Goal: Task Accomplishment & Management: Manage account settings

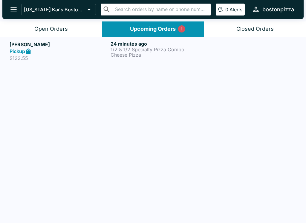
scroll to position [1, 0]
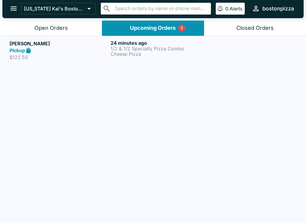
click at [146, 47] on p "1/2 & 1/2 Specialty Pizza Combo" at bounding box center [160, 48] width 99 height 5
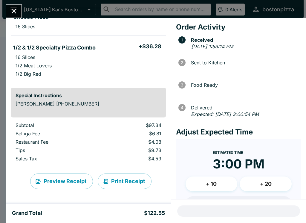
scroll to position [112, 0]
click at [19, 13] on button "Close" at bounding box center [13, 11] width 15 height 13
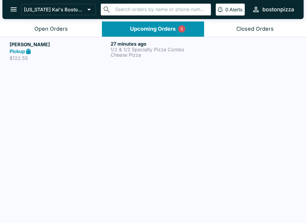
click at [65, 31] on div "Open Orders" at bounding box center [50, 29] width 33 height 7
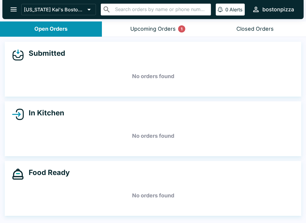
click at [173, 23] on button "Upcoming Orders 1" at bounding box center [153, 29] width 102 height 15
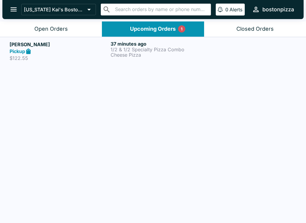
click at [198, 55] on p "Cheese Pizza" at bounding box center [160, 54] width 99 height 5
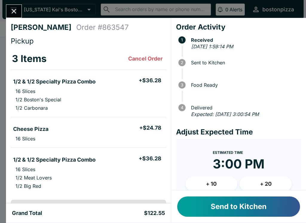
click at [266, 210] on button "Send to Kitchen" at bounding box center [238, 207] width 123 height 20
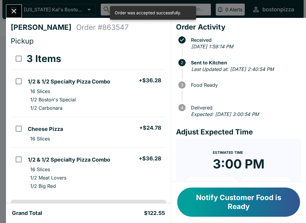
click at [16, 9] on icon "Close" at bounding box center [14, 11] width 5 height 5
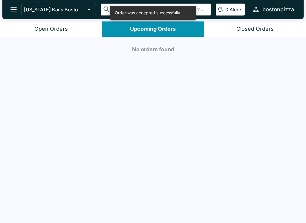
click at [68, 22] on button "Open Orders" at bounding box center [51, 29] width 102 height 15
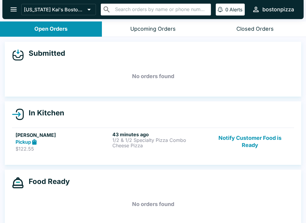
click at [241, 139] on button "Notify Customer Food is Ready" at bounding box center [249, 142] width 81 height 21
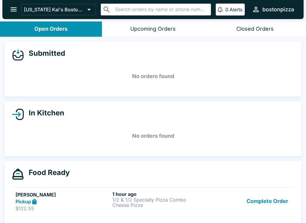
click at [8, 9] on button "open drawer" at bounding box center [13, 9] width 15 height 15
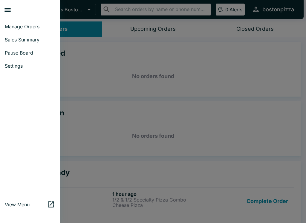
click at [14, 25] on span "Manage Orders" at bounding box center [30, 27] width 50 height 6
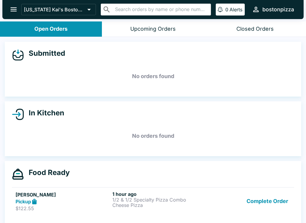
click at [7, 8] on button "open drawer" at bounding box center [13, 9] width 15 height 15
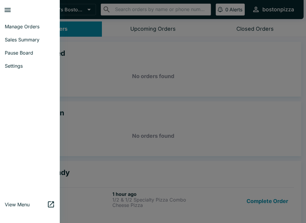
click at [12, 39] on span "Sales Summary" at bounding box center [30, 40] width 50 height 6
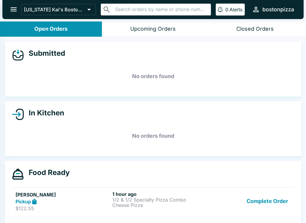
select select "03:00"
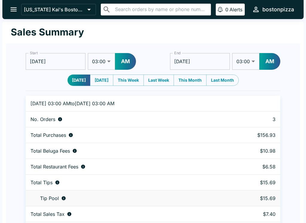
click at [13, 11] on icon "open drawer" at bounding box center [14, 9] width 8 height 8
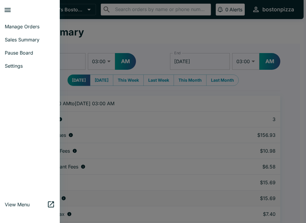
click at [13, 27] on span "Manage Orders" at bounding box center [30, 27] width 50 height 6
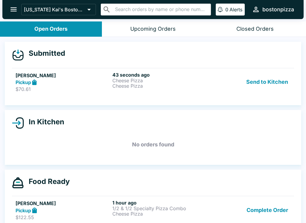
click at [58, 84] on div "Pickup" at bounding box center [63, 82] width 94 height 7
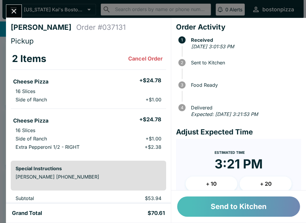
click at [232, 210] on button "Send to Kitchen" at bounding box center [238, 207] width 123 height 20
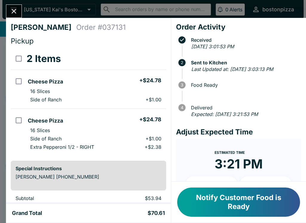
click at [17, 10] on icon "Close" at bounding box center [14, 11] width 8 height 8
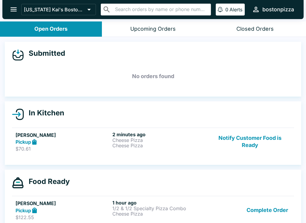
click at [256, 212] on button "Complete Order" at bounding box center [267, 210] width 46 height 21
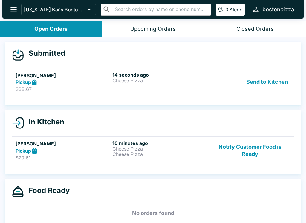
click at [27, 83] on strong "Pickup" at bounding box center [24, 82] width 16 height 6
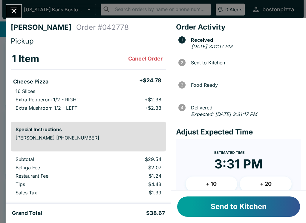
click at [241, 206] on button "Send to Kitchen" at bounding box center [238, 207] width 123 height 20
click at [12, 10] on icon "Close" at bounding box center [14, 11] width 8 height 8
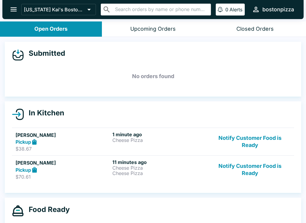
click at [154, 28] on div "Upcoming Orders" at bounding box center [152, 29] width 45 height 7
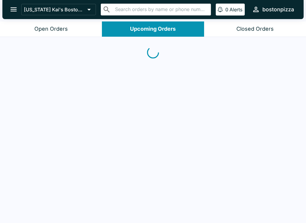
click at [52, 24] on button "Open Orders" at bounding box center [51, 29] width 102 height 15
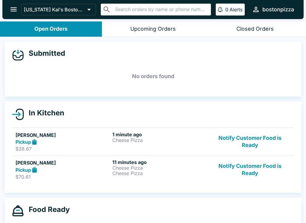
click at [152, 30] on div "Upcoming Orders" at bounding box center [152, 29] width 45 height 7
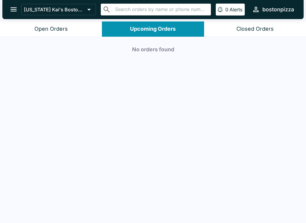
click at [252, 26] on div "Closed Orders" at bounding box center [254, 29] width 37 height 7
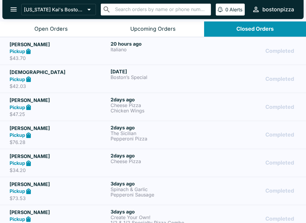
click at [60, 27] on div "Open Orders" at bounding box center [50, 29] width 33 height 7
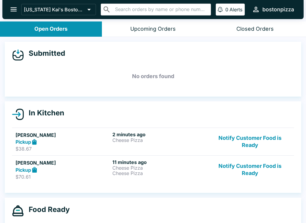
click at [125, 141] on p "Cheese Pizza" at bounding box center [159, 140] width 94 height 5
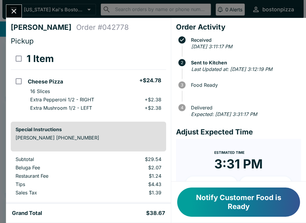
click at [13, 10] on icon "Close" at bounding box center [14, 11] width 5 height 5
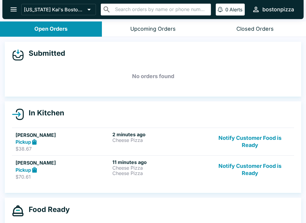
click at [17, 12] on icon "open drawer" at bounding box center [14, 9] width 8 height 8
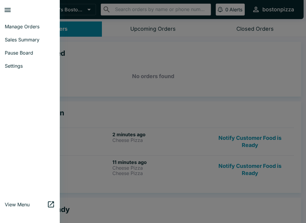
click at [16, 25] on span "Manage Orders" at bounding box center [30, 27] width 50 height 6
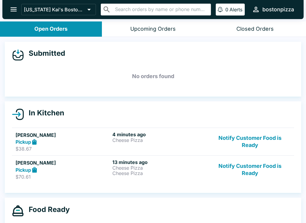
click at [12, 10] on icon "open drawer" at bounding box center [13, 9] width 6 height 4
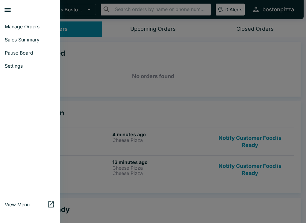
click at [20, 22] on link "Manage Orders" at bounding box center [30, 26] width 60 height 13
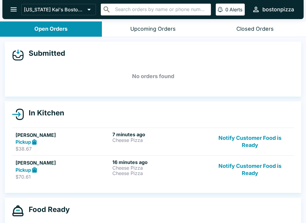
click at [12, 8] on icon "open drawer" at bounding box center [14, 9] width 8 height 8
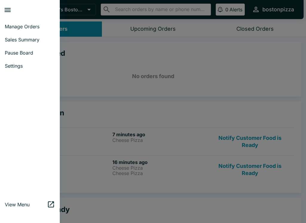
click at [11, 23] on link "Manage Orders" at bounding box center [30, 26] width 60 height 13
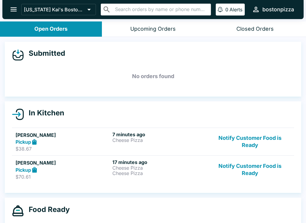
click at [13, 11] on icon "open drawer" at bounding box center [14, 9] width 8 height 8
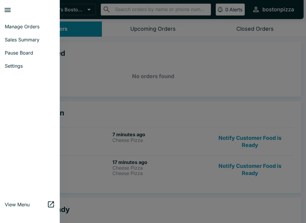
click at [16, 42] on span "Sales Summary" at bounding box center [30, 40] width 50 height 6
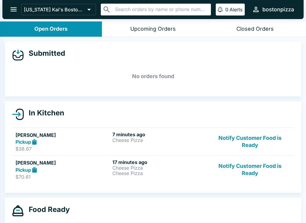
select select "03:00"
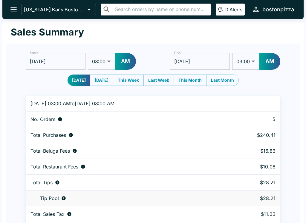
click at [14, 10] on icon "open drawer" at bounding box center [13, 9] width 6 height 4
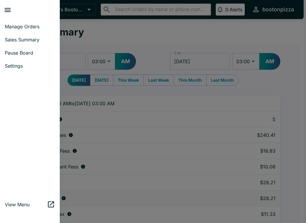
click at [20, 25] on span "Manage Orders" at bounding box center [30, 27] width 50 height 6
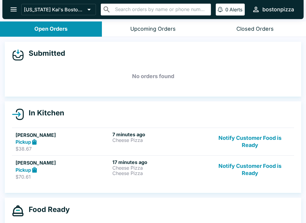
click at [254, 171] on button "Notify Customer Food is Ready" at bounding box center [249, 170] width 81 height 21
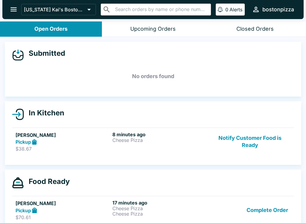
click at [266, 214] on button "Complete Order" at bounding box center [267, 210] width 46 height 21
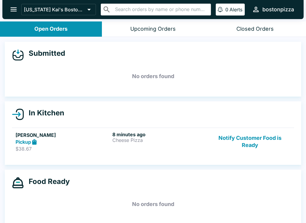
click at [9, 4] on button "open drawer" at bounding box center [13, 9] width 15 height 15
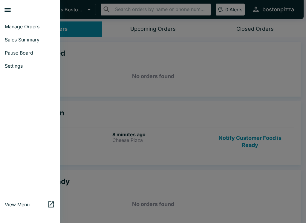
click at [13, 37] on span "Sales Summary" at bounding box center [30, 40] width 50 height 6
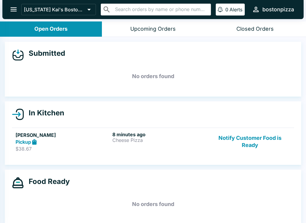
select select "03:00"
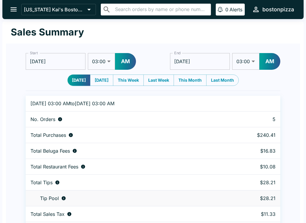
click at [11, 3] on button "open drawer" at bounding box center [13, 9] width 15 height 15
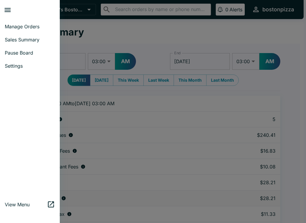
click at [15, 27] on span "Manage Orders" at bounding box center [30, 27] width 50 height 6
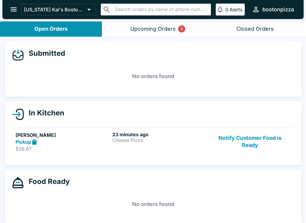
click at [180, 33] on button "Upcoming Orders 1" at bounding box center [153, 29] width 102 height 15
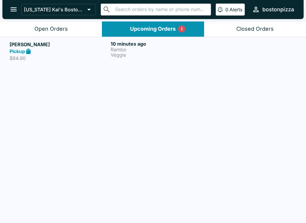
click at [151, 41] on h6 "10 minutes ago" at bounding box center [160, 44] width 99 height 6
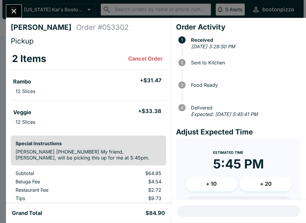
click at [12, 9] on icon "Close" at bounding box center [14, 11] width 8 height 8
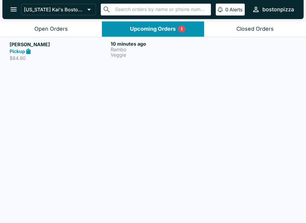
click at [47, 30] on div "Open Orders" at bounding box center [50, 29] width 33 height 7
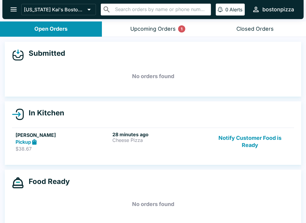
click at [128, 26] on button "Upcoming Orders 1" at bounding box center [153, 29] width 102 height 15
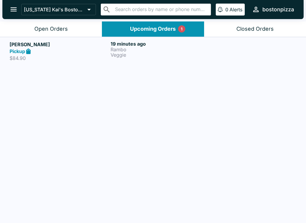
click at [36, 33] on button "Open Orders" at bounding box center [51, 29] width 102 height 15
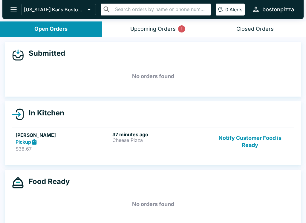
click at [105, 136] on h5 "[PERSON_NAME]" at bounding box center [63, 135] width 94 height 7
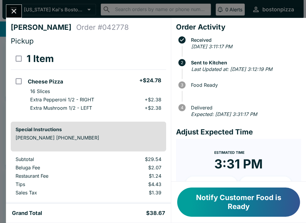
click at [18, 9] on icon "Close" at bounding box center [14, 11] width 8 height 8
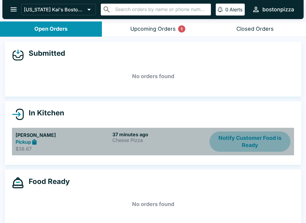
click at [231, 139] on button "Notify Customer Food is Ready" at bounding box center [249, 142] width 81 height 21
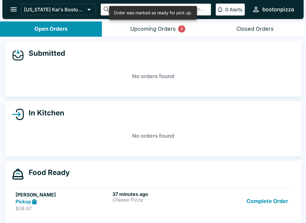
click at [258, 199] on button "Complete Order" at bounding box center [267, 202] width 46 height 21
